Goal: Information Seeking & Learning: Learn about a topic

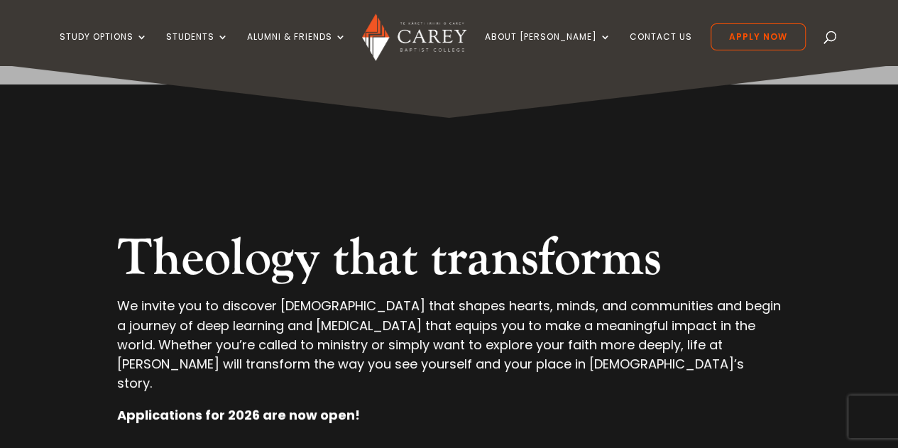
click at [542, 203] on link "[PERSON_NAME] Podcasts" at bounding box center [594, 205] width 213 height 23
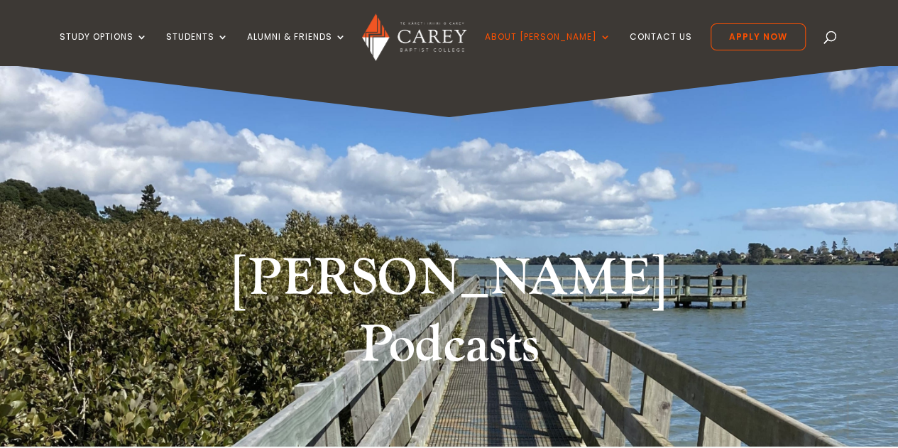
click at [320, 138] on link "Media Library" at bounding box center [357, 137] width 213 height 23
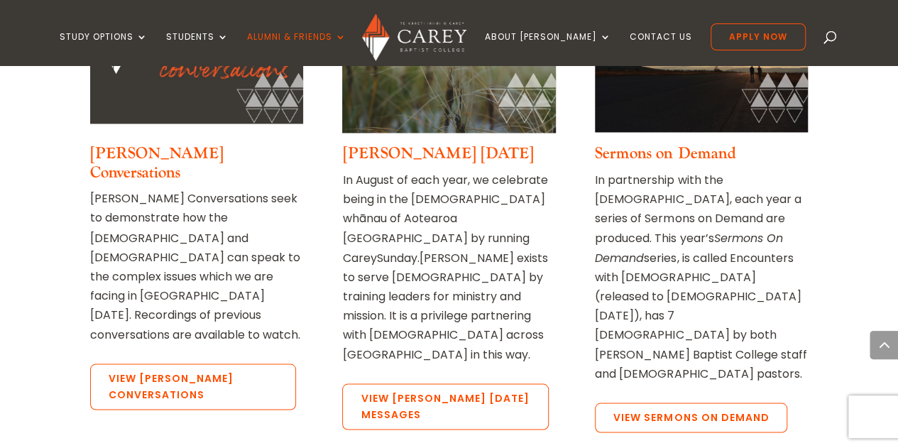
scroll to position [1105, 0]
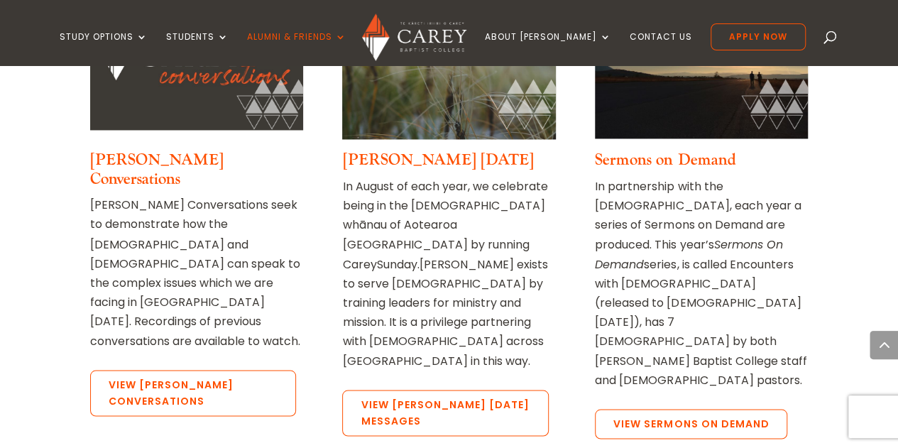
click at [184, 370] on link "View Carey Conversations" at bounding box center [193, 393] width 206 height 47
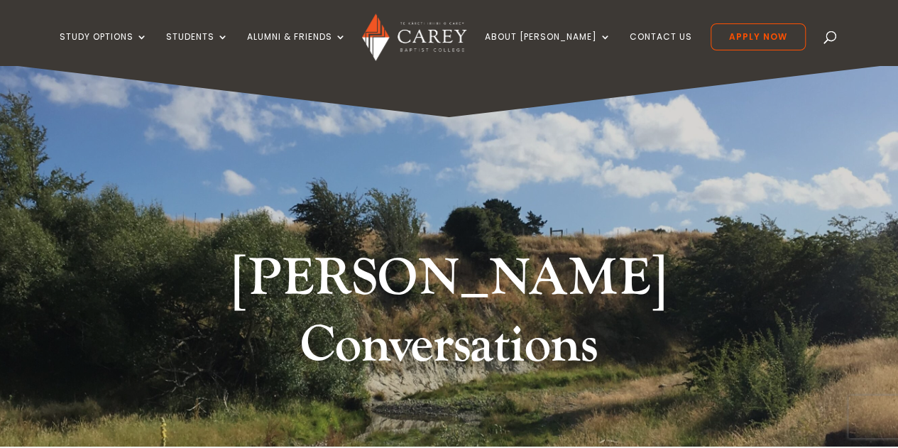
click at [600, 308] on link "[PERSON_NAME] Centre for Lifelong Learning" at bounding box center [594, 315] width 213 height 36
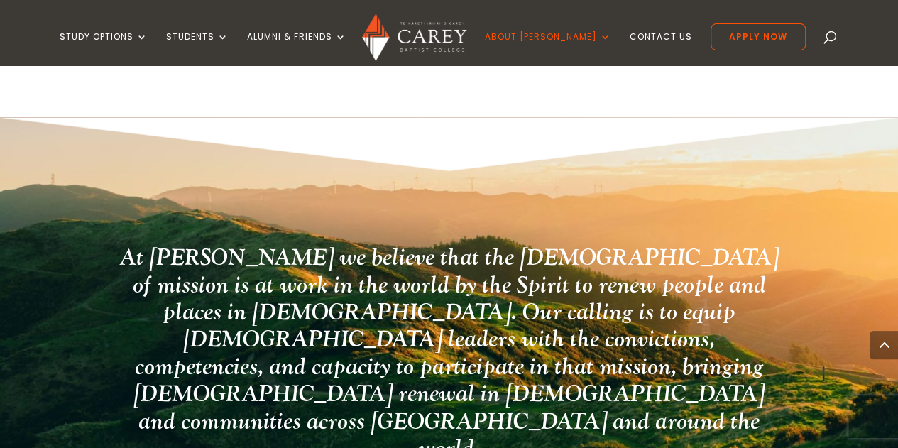
scroll to position [1620, 0]
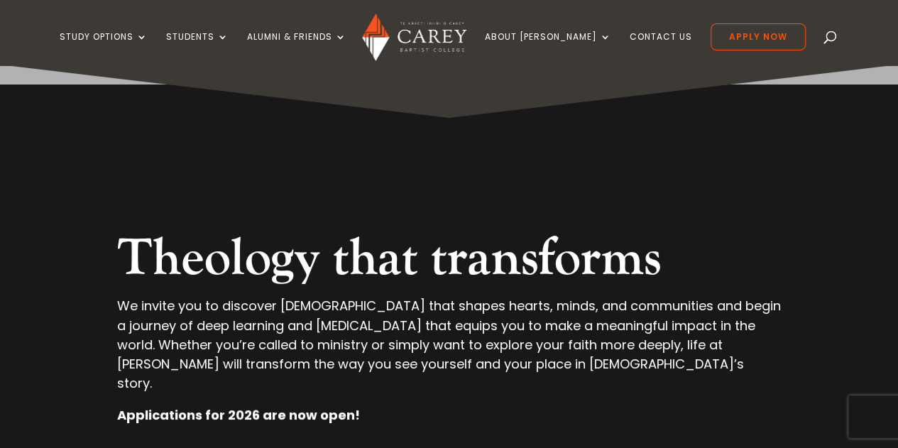
click at [226, 88] on link "CareyOnline" at bounding box center [276, 93] width 213 height 23
